Goal: Task Accomplishment & Management: Use online tool/utility

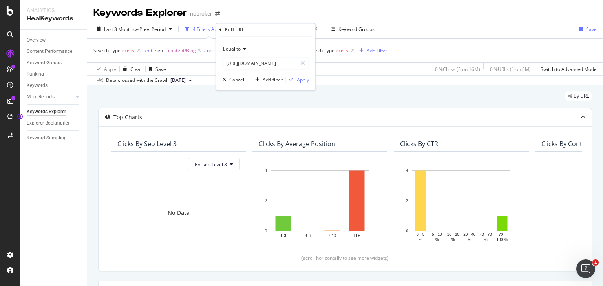
scroll to position [66, 0]
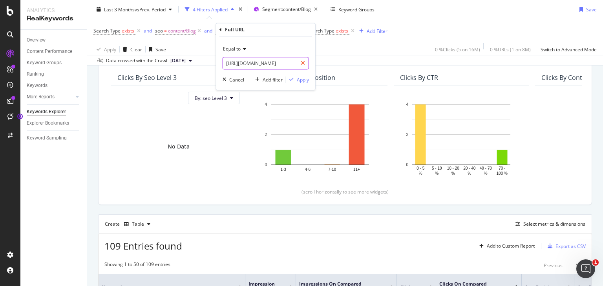
click at [301, 65] on icon at bounding box center [303, 63] width 4 height 5
click at [282, 65] on input "text" at bounding box center [266, 63] width 86 height 13
paste input "[URL][DOMAIN_NAME]"
type input "[URL][DOMAIN_NAME]"
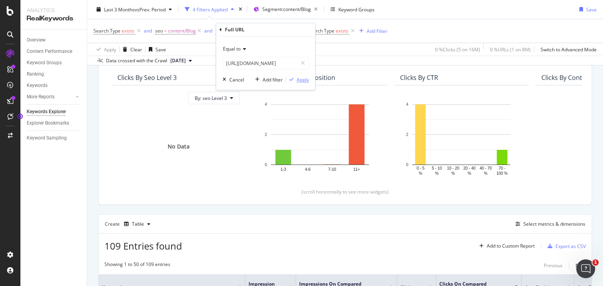
scroll to position [0, 0]
click at [297, 77] on div "Apply" at bounding box center [303, 80] width 12 height 7
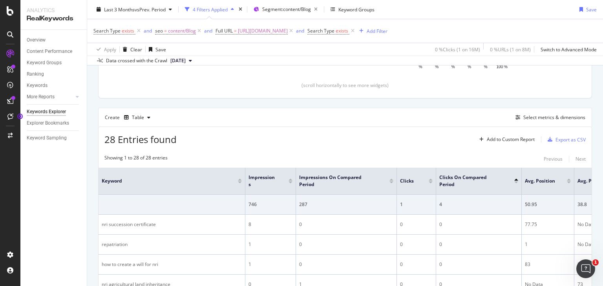
scroll to position [176, 0]
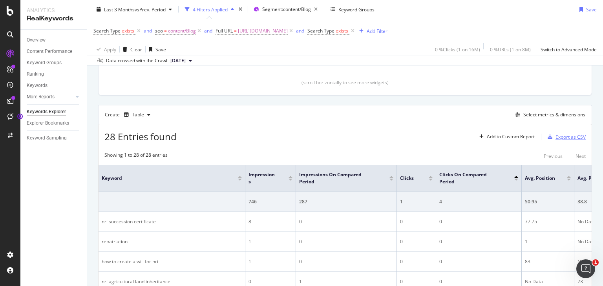
click at [560, 139] on div "Export as CSV" at bounding box center [570, 137] width 30 height 7
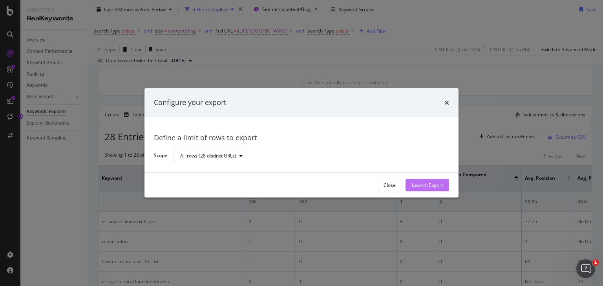
click at [426, 182] on div "Launch Export" at bounding box center [427, 185] width 31 height 7
